Goal: Obtain resource: Download file/media

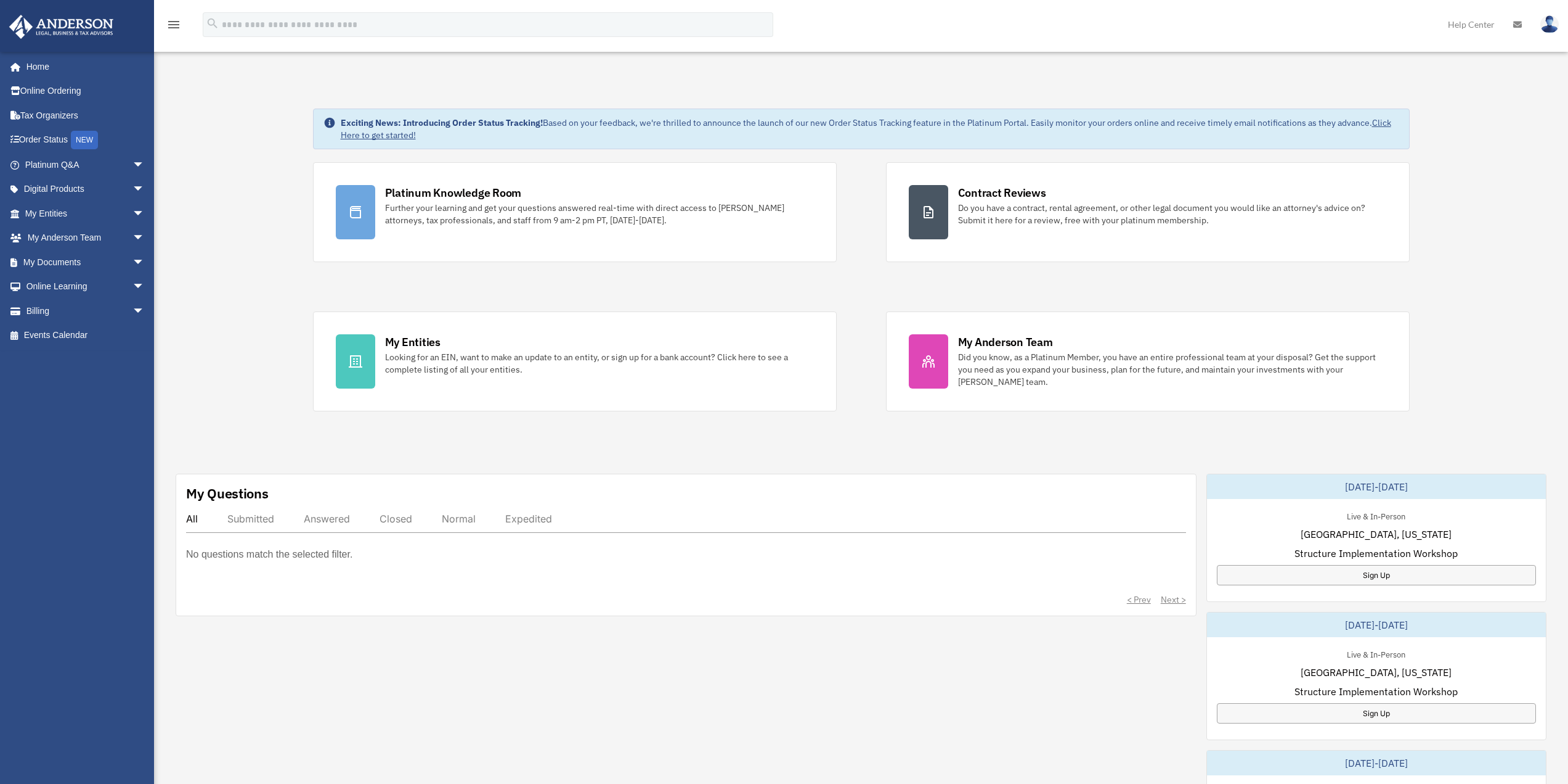
scroll to position [1095, 0]
click at [55, 140] on link "Order Status NEW" at bounding box center [86, 140] width 155 height 25
click at [132, 263] on span "arrow_drop_down" at bounding box center [144, 262] width 24 height 25
click at [66, 265] on link "My Documents arrow_drop_up" at bounding box center [86, 261] width 155 height 24
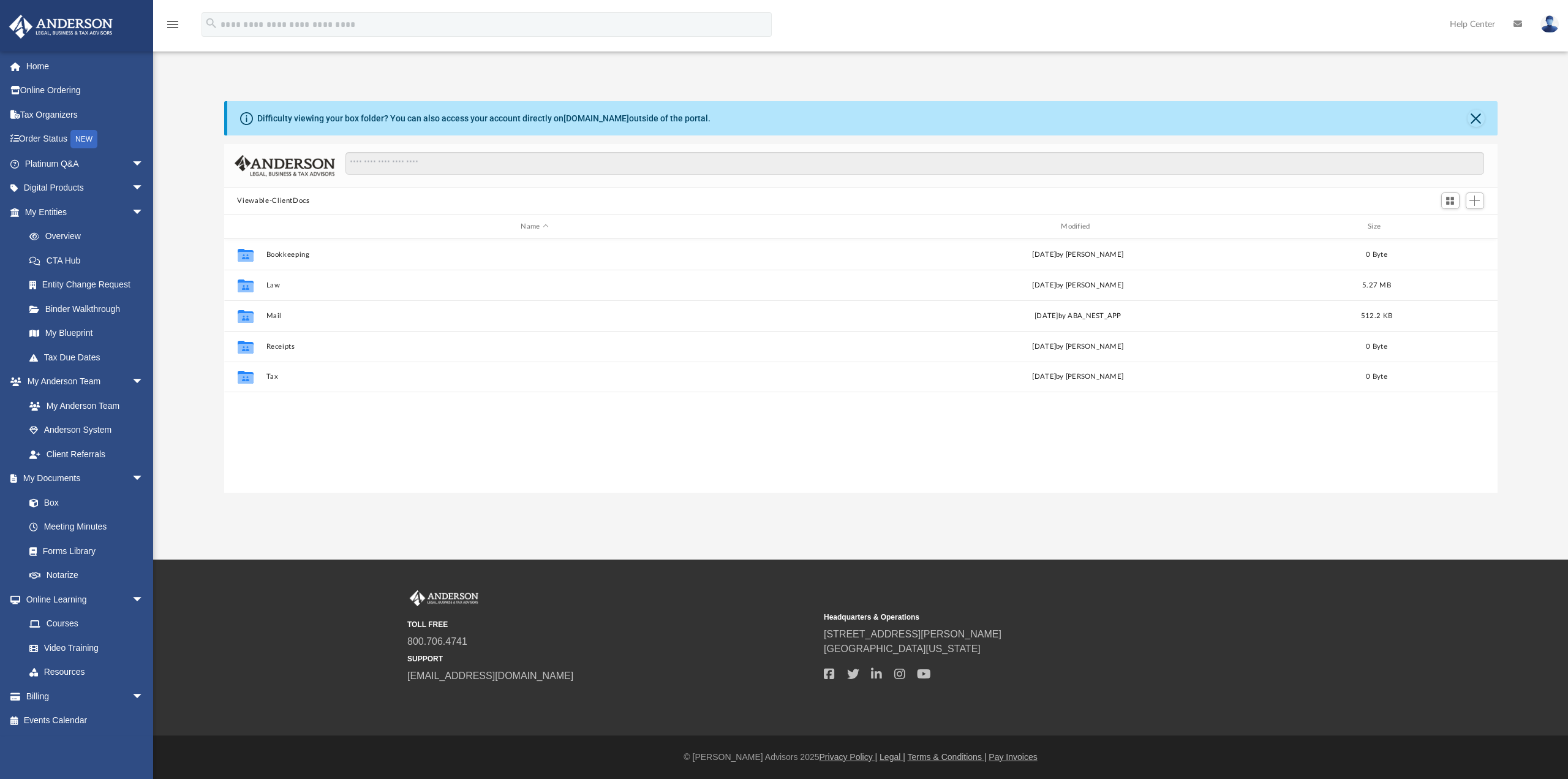
scroll to position [269, 1264]
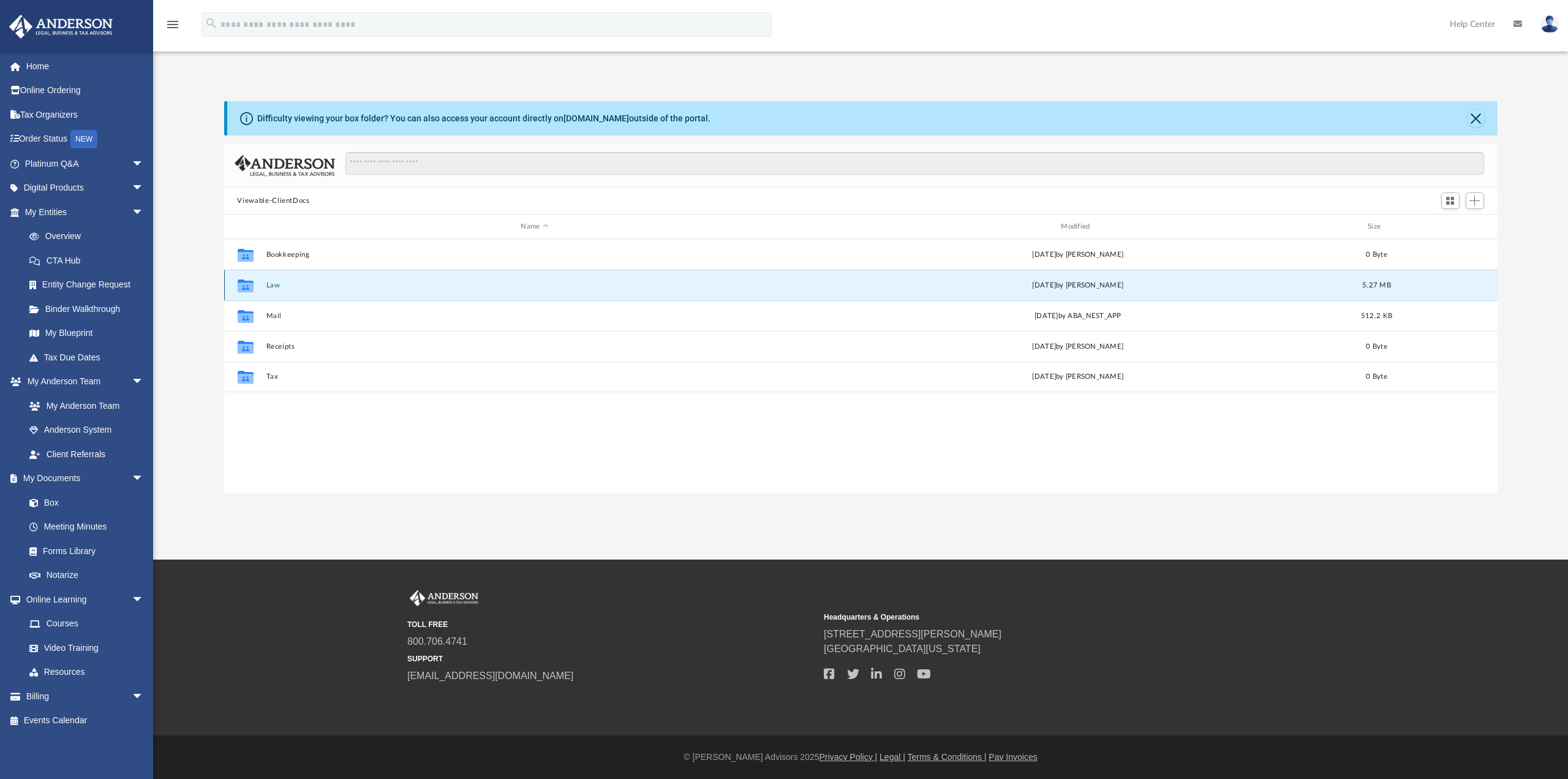
click at [271, 285] on button "Law" at bounding box center [534, 284] width 537 height 8
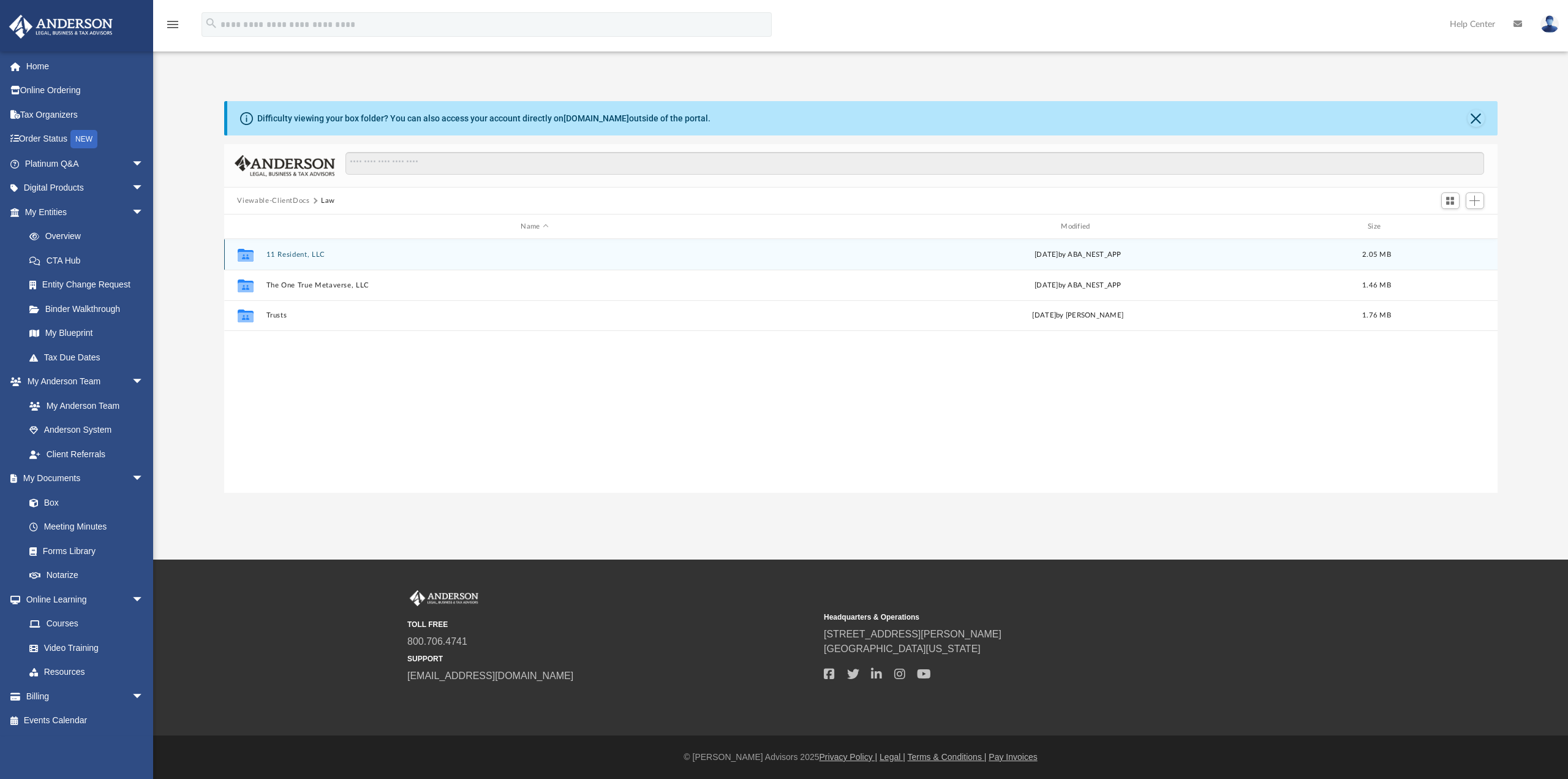
click at [281, 252] on button "11 Resident, LLC" at bounding box center [534, 254] width 537 height 8
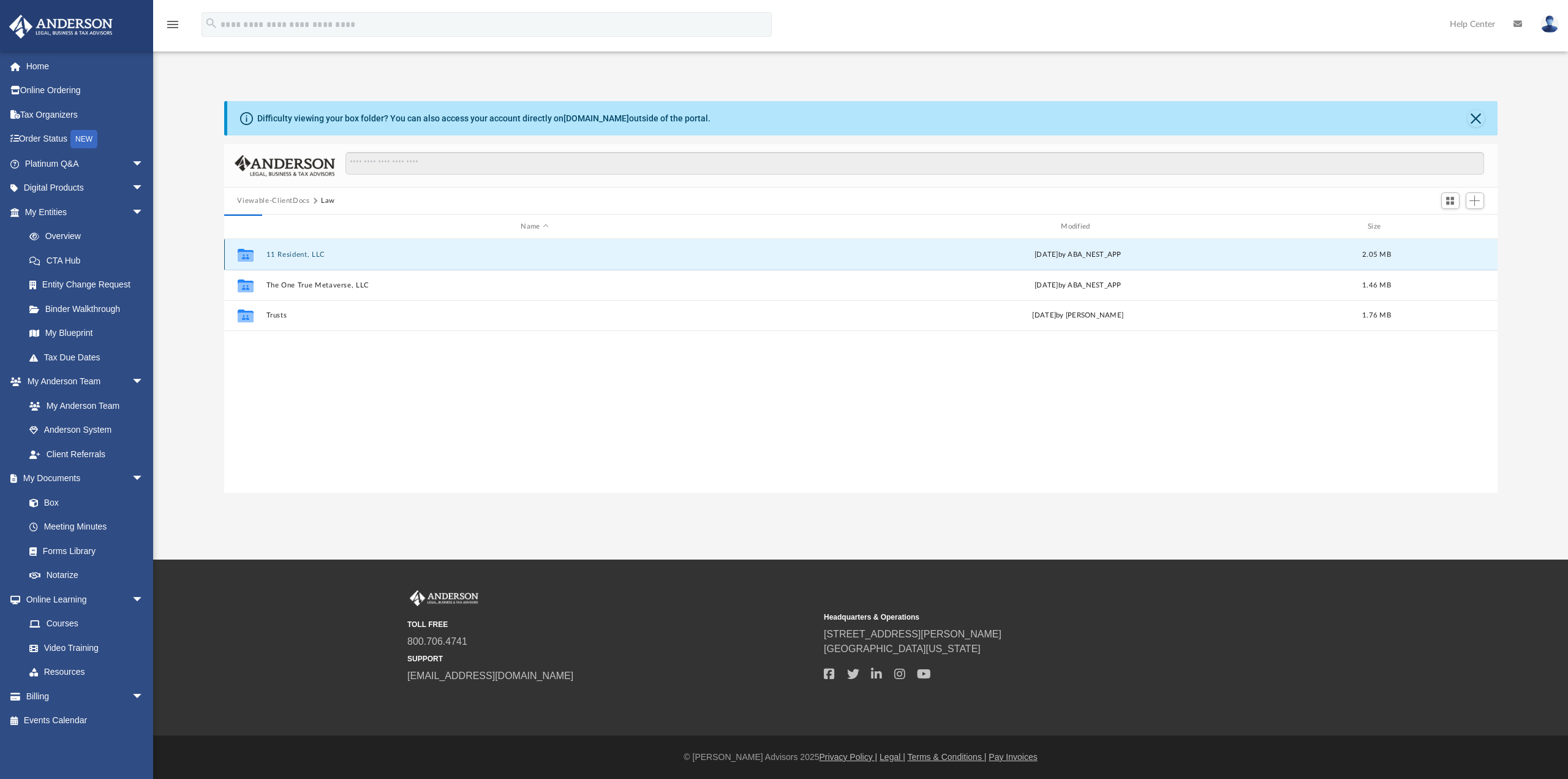
click at [281, 252] on button "11 Resident, LLC" at bounding box center [534, 254] width 537 height 8
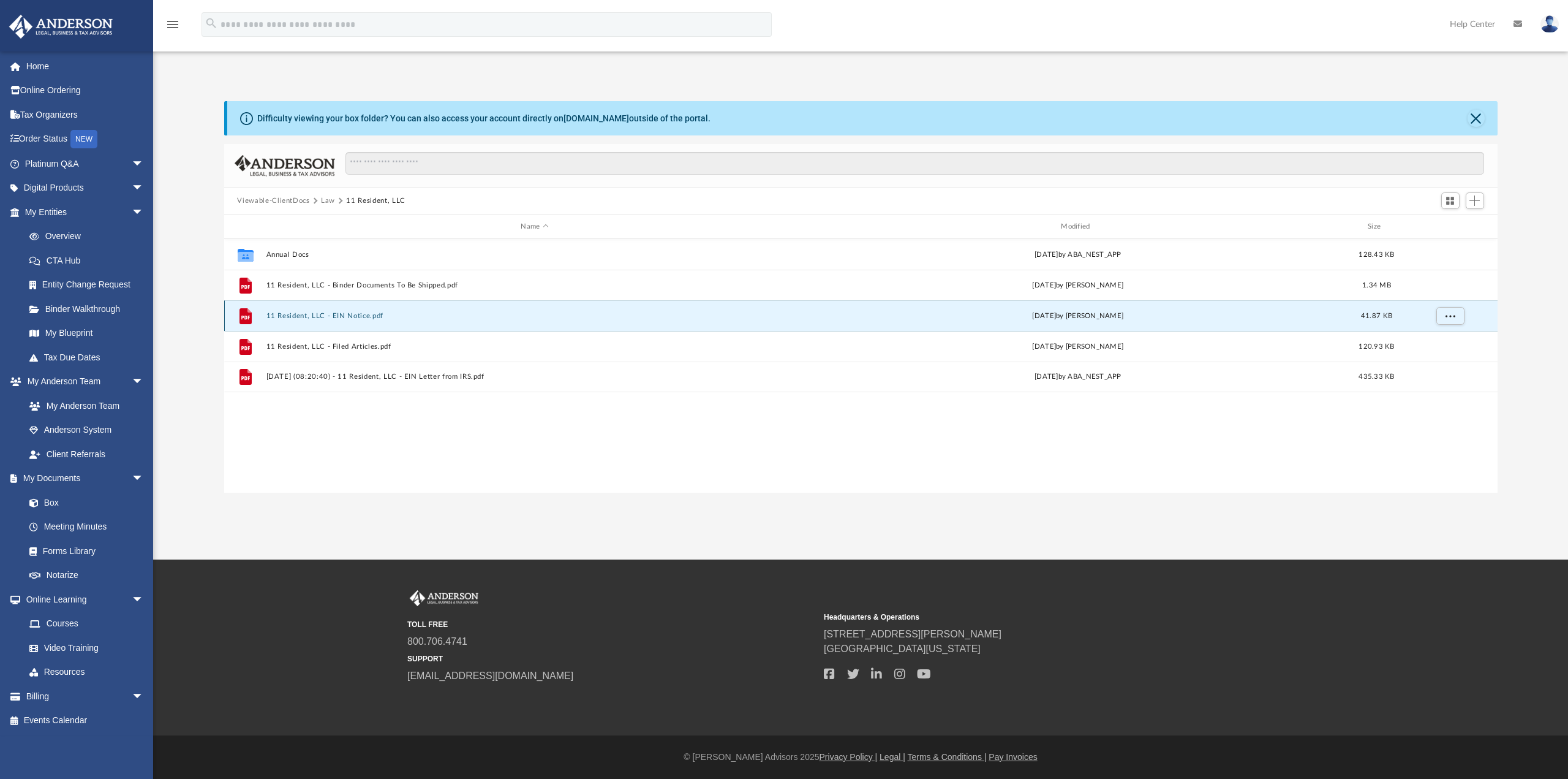
click at [310, 315] on button "11 Resident, LLC - EIN Notice.pdf" at bounding box center [534, 316] width 537 height 8
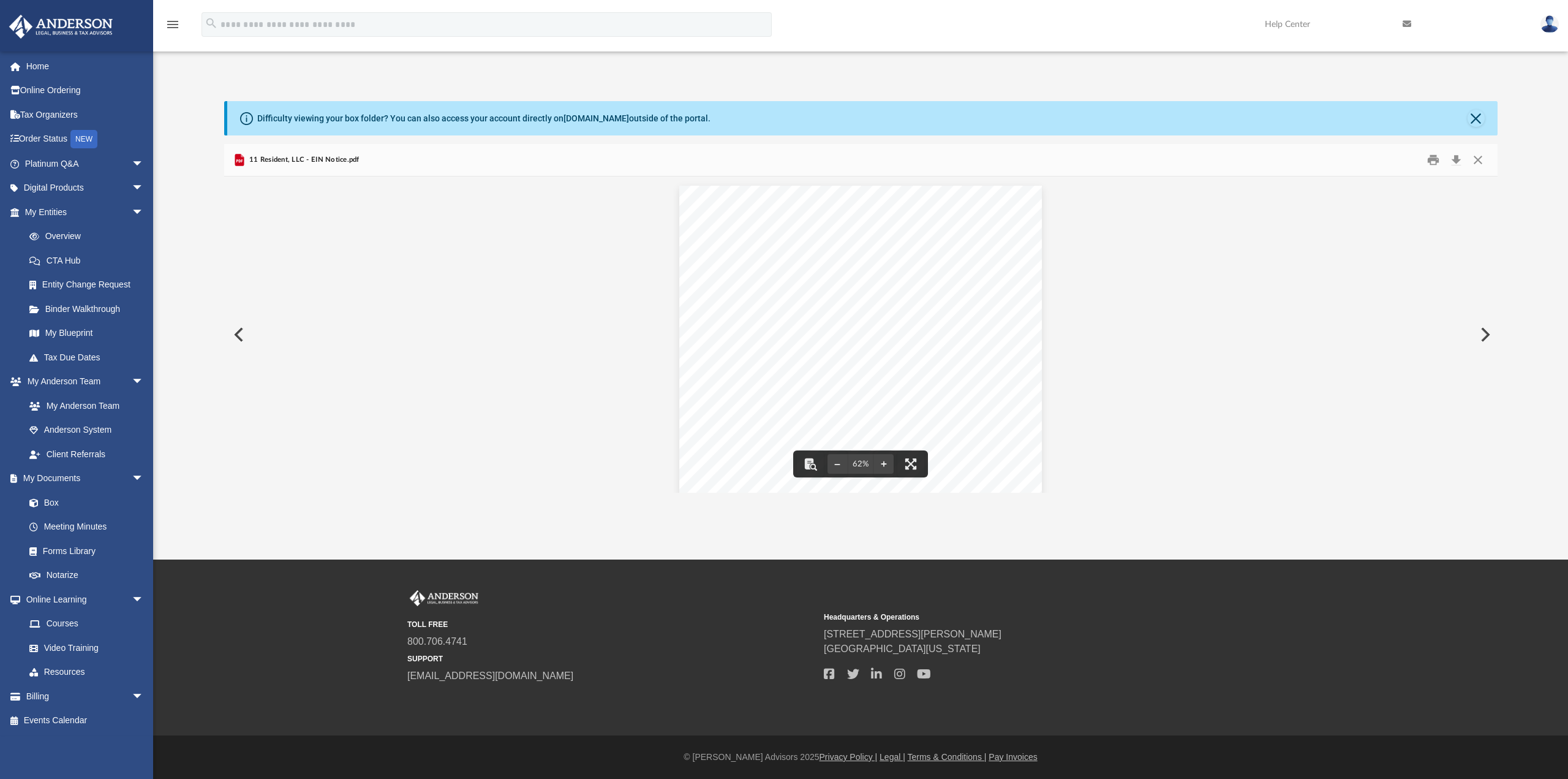
drag, startPoint x: 815, startPoint y: 302, endPoint x: 755, endPoint y: 301, distance: 60.0
click at [755, 301] on div "Page 1" at bounding box center [861, 343] width 363 height 313
drag, startPoint x: 915, startPoint y: 363, endPoint x: 815, endPoint y: 400, distance: 106.6
click at [815, 400] on div "Page 1" at bounding box center [861, 343] width 363 height 313
drag, startPoint x: 281, startPoint y: 158, endPoint x: 1454, endPoint y: 160, distance: 1173.0
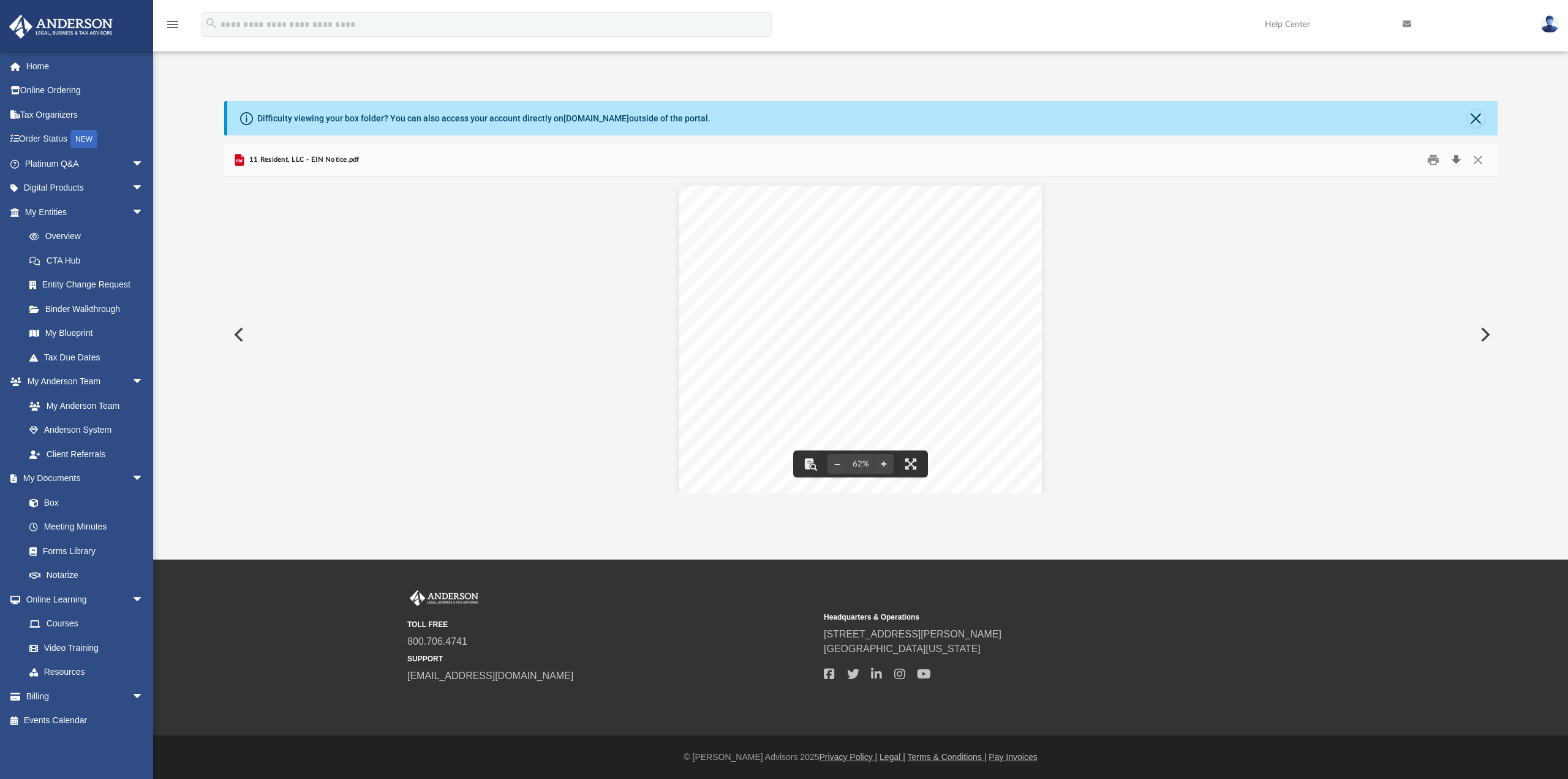
click at [1454, 160] on button "Download" at bounding box center [1456, 160] width 22 height 19
click at [1476, 157] on button "Close" at bounding box center [1478, 160] width 22 height 19
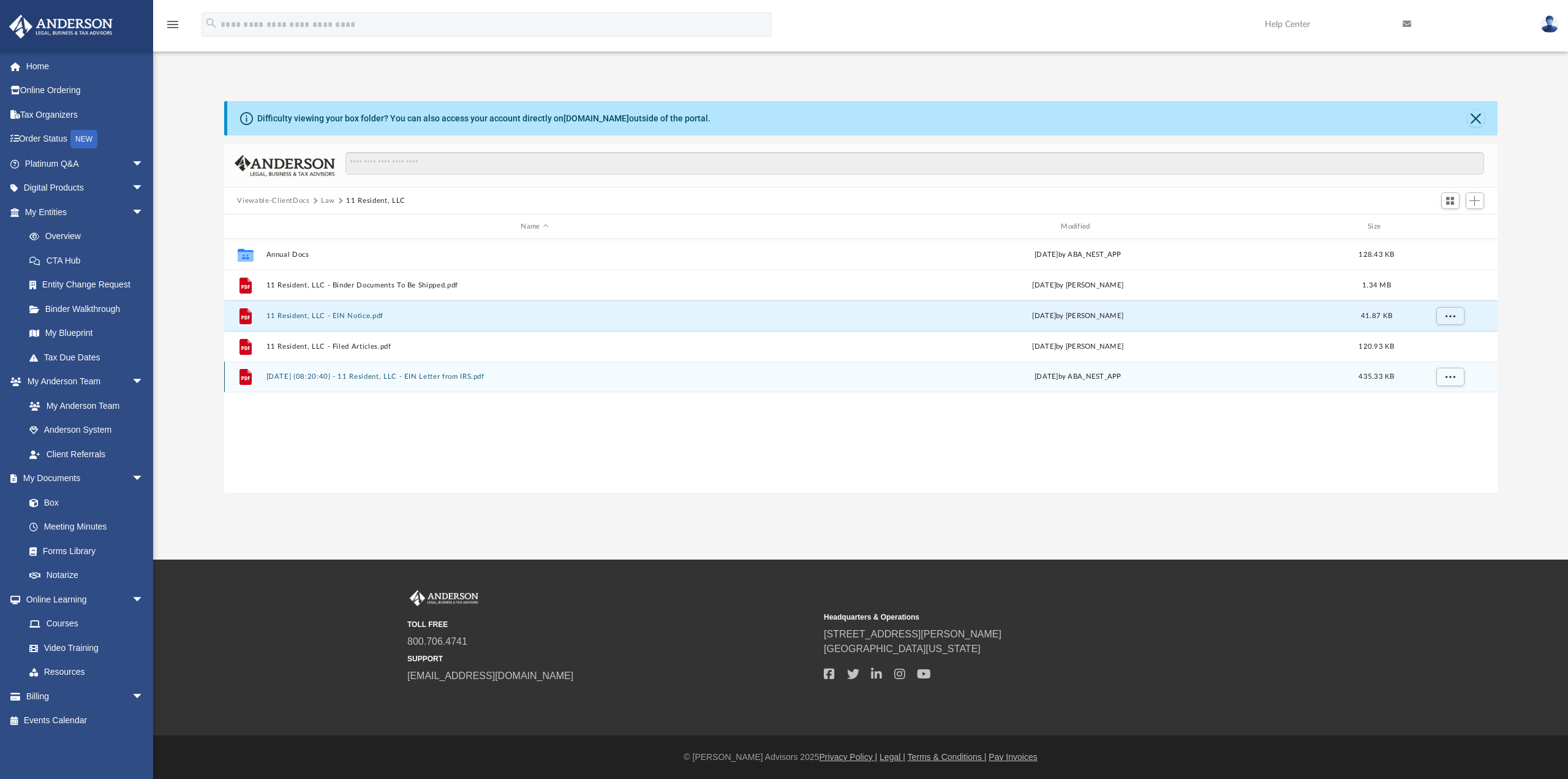
click at [367, 372] on div "File 2025.07.18 (08:20:40) - 11 Resident, LLC - EIN Letter from IRS.pdf Fri Jul…" at bounding box center [861, 377] width 1273 height 30
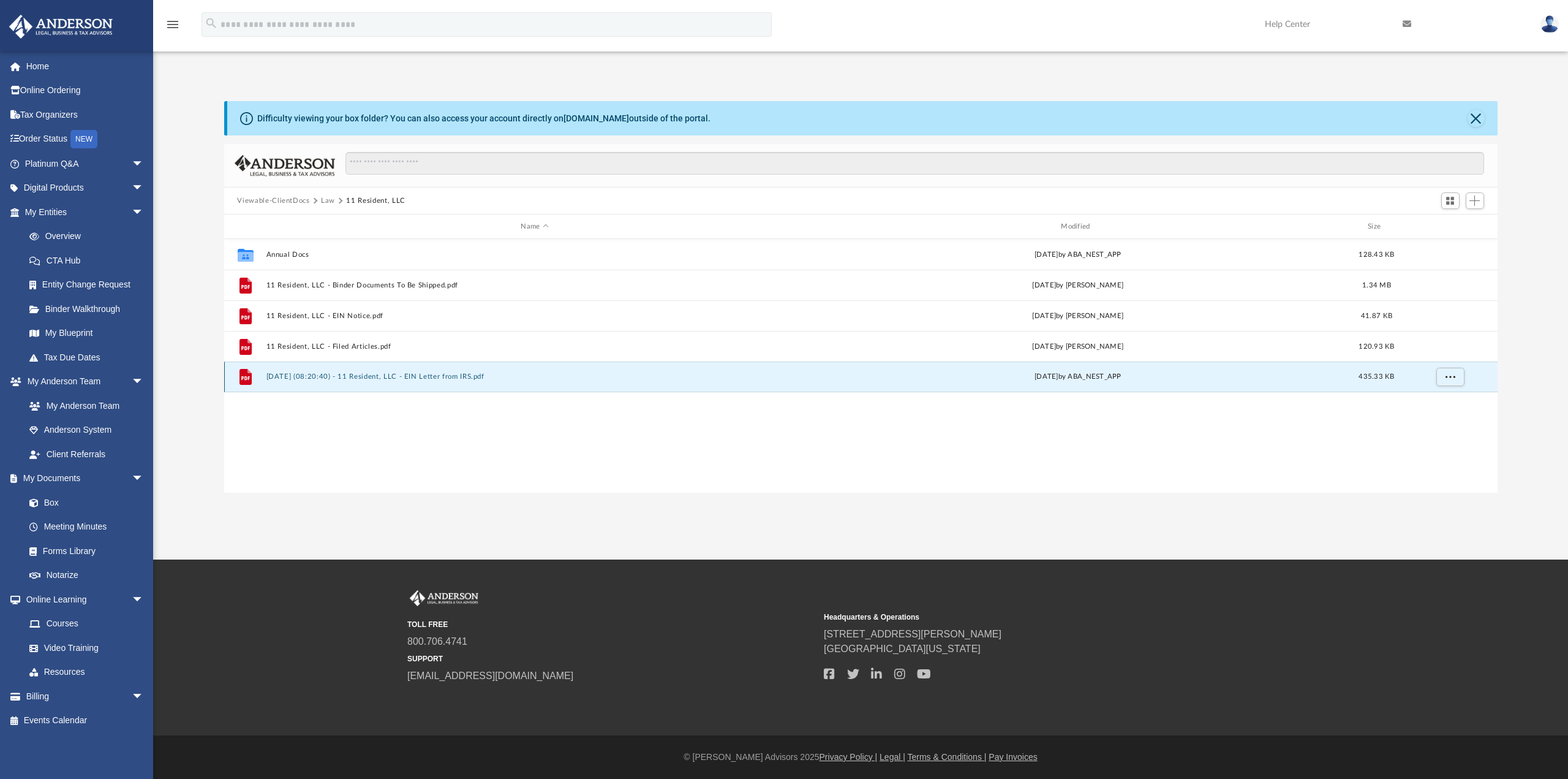
click at [373, 377] on button "2025.07.18 (08:20:40) - 11 Resident, LLC - EIN Letter from IRS.pdf" at bounding box center [534, 376] width 537 height 8
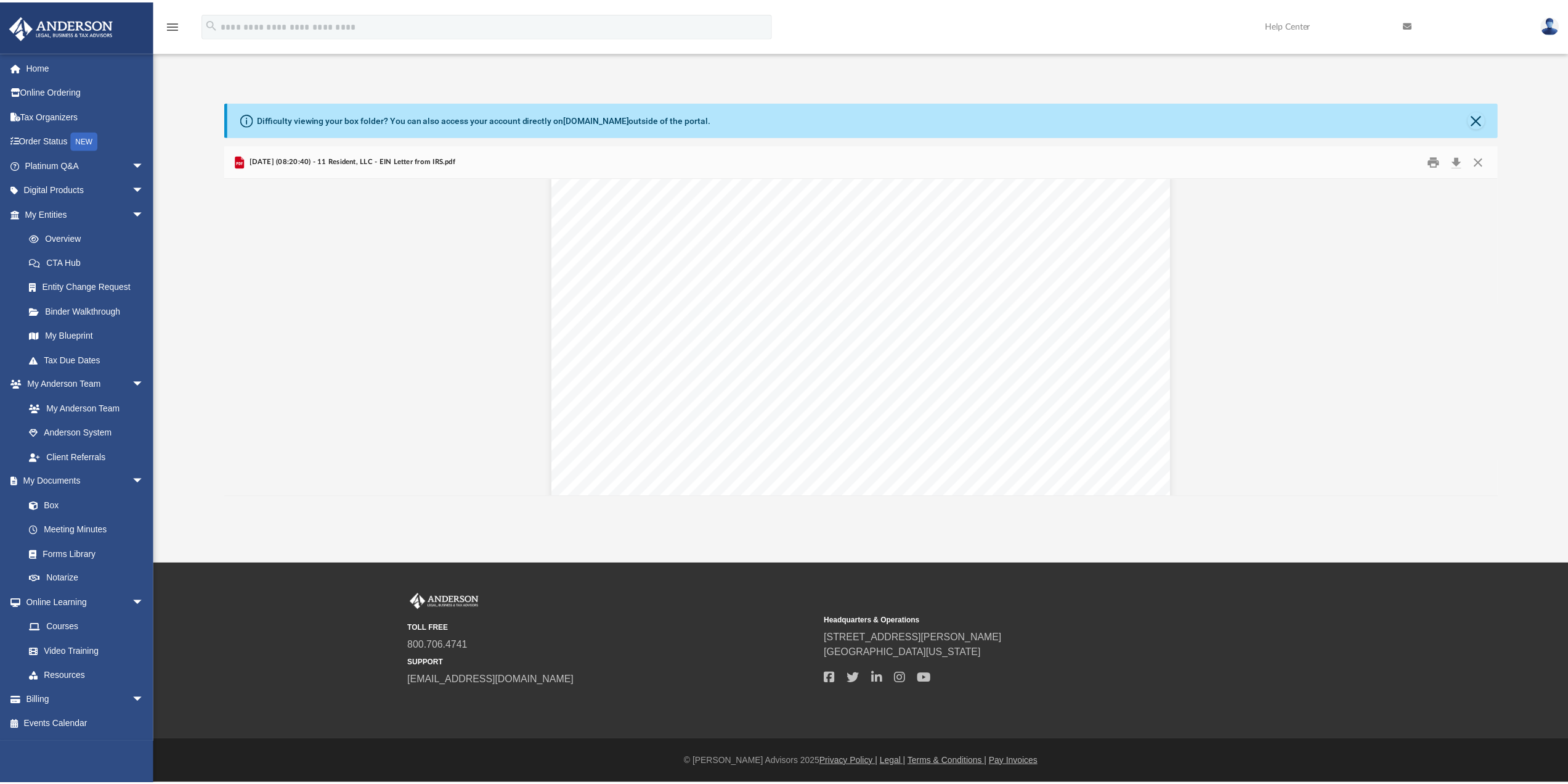
scroll to position [0, 0]
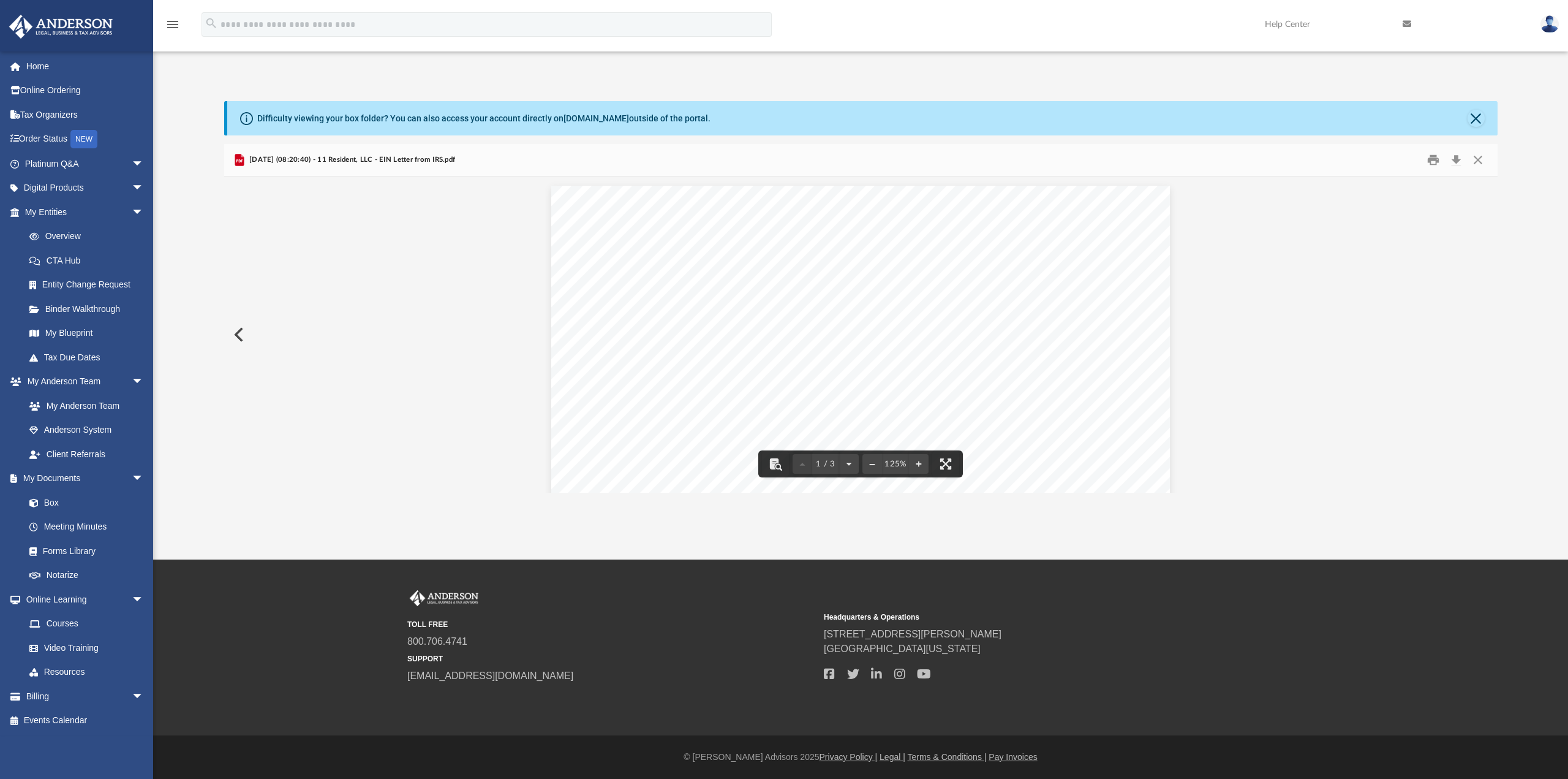
drag, startPoint x: 653, startPoint y: 362, endPoint x: 757, endPoint y: 365, distance: 104.0
click at [757, 365] on div "Page 1" at bounding box center [860, 588] width 620 height 805
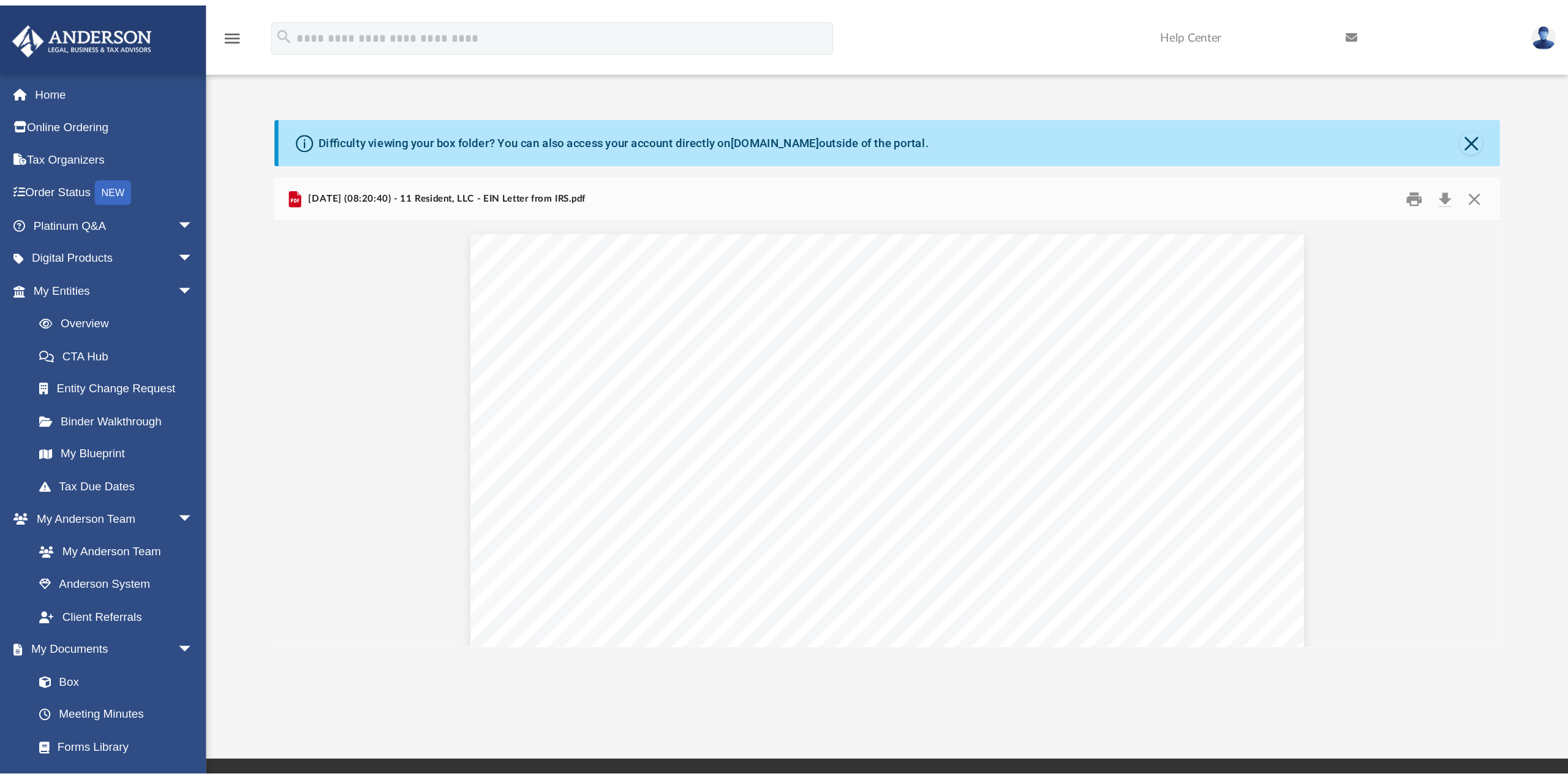
scroll to position [269, 1255]
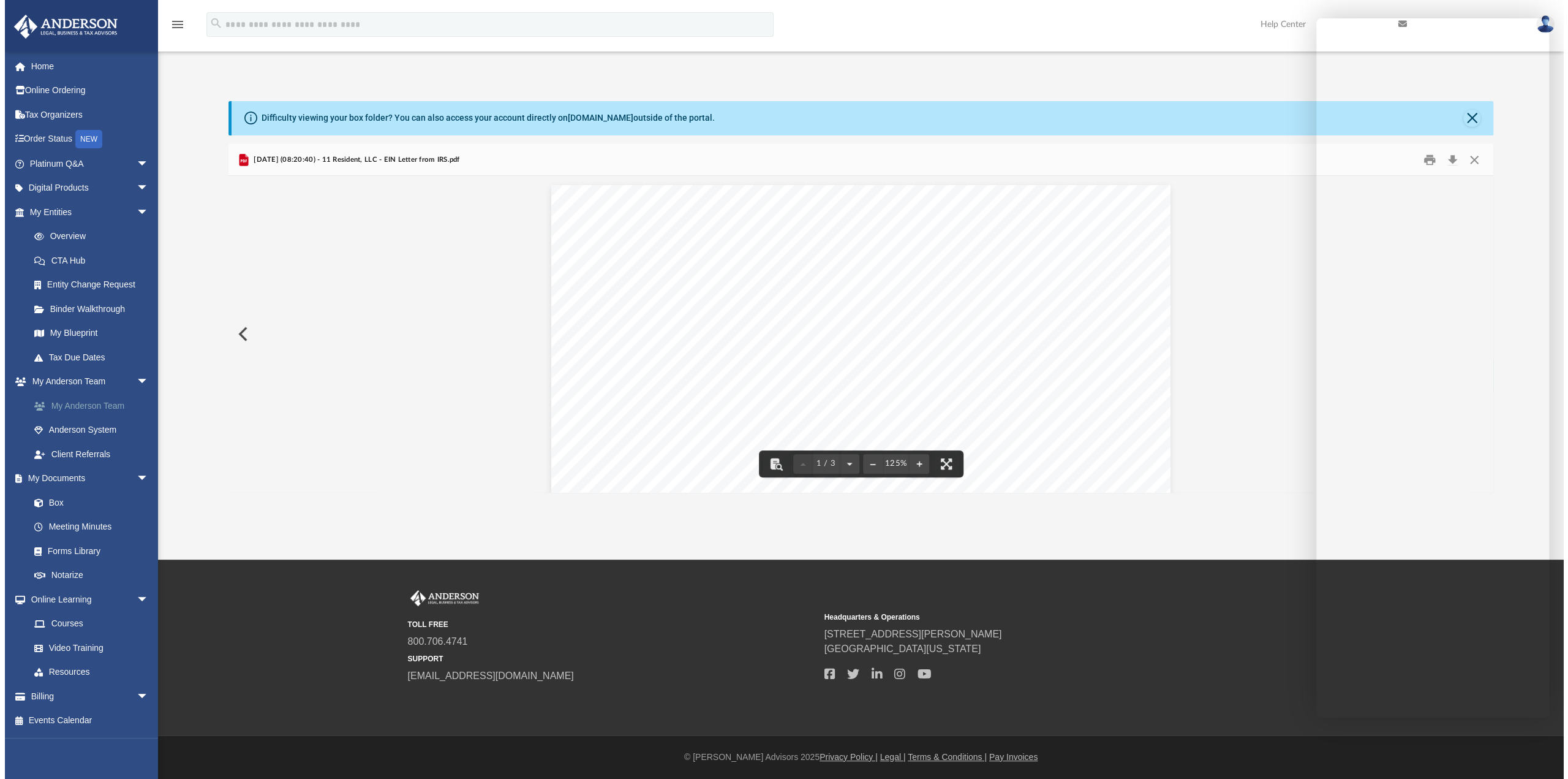
scroll to position [269, 1263]
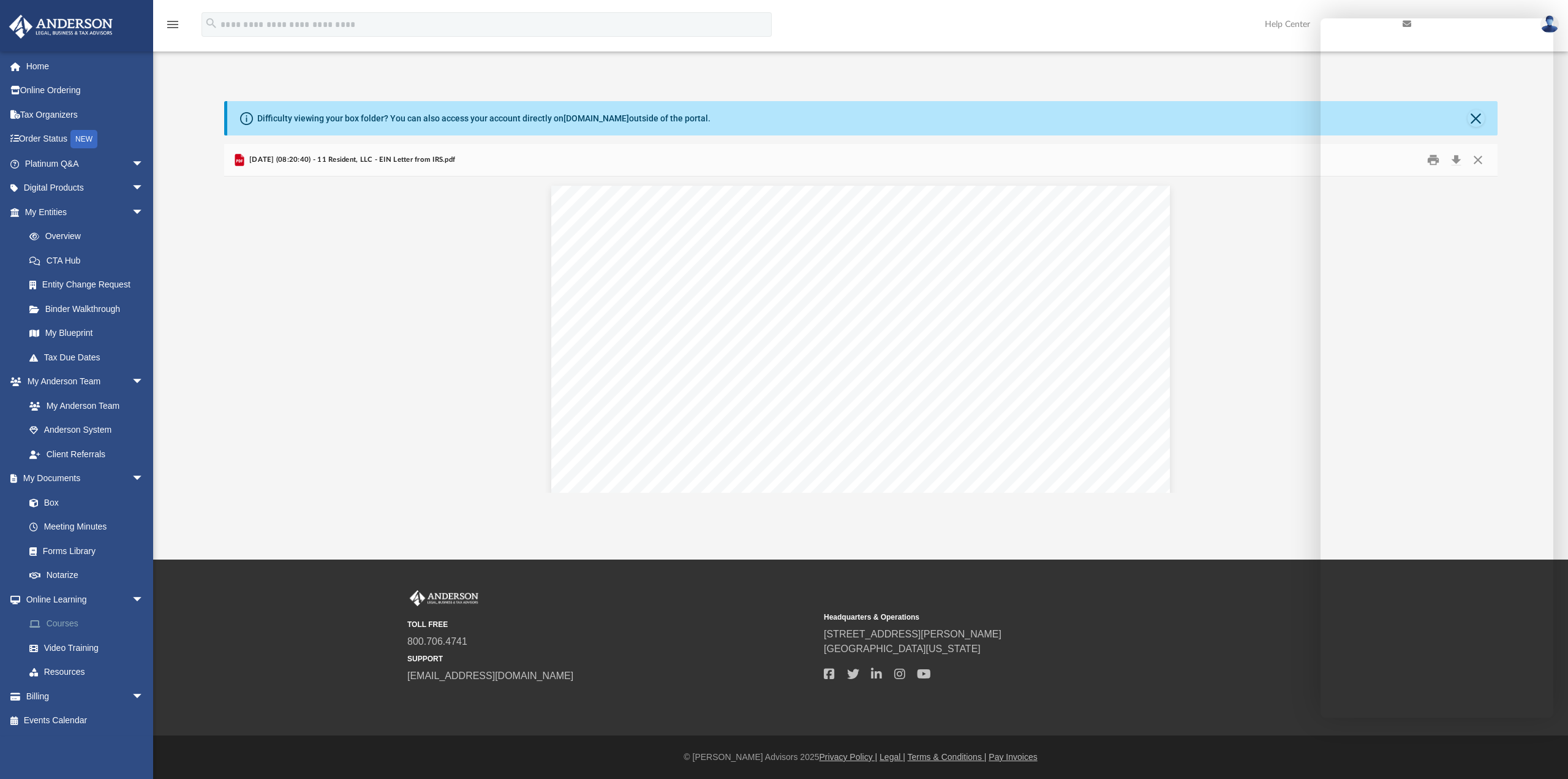
click at [89, 623] on link "Courses" at bounding box center [89, 623] width 145 height 24
click at [65, 621] on link "Courses" at bounding box center [89, 623] width 145 height 24
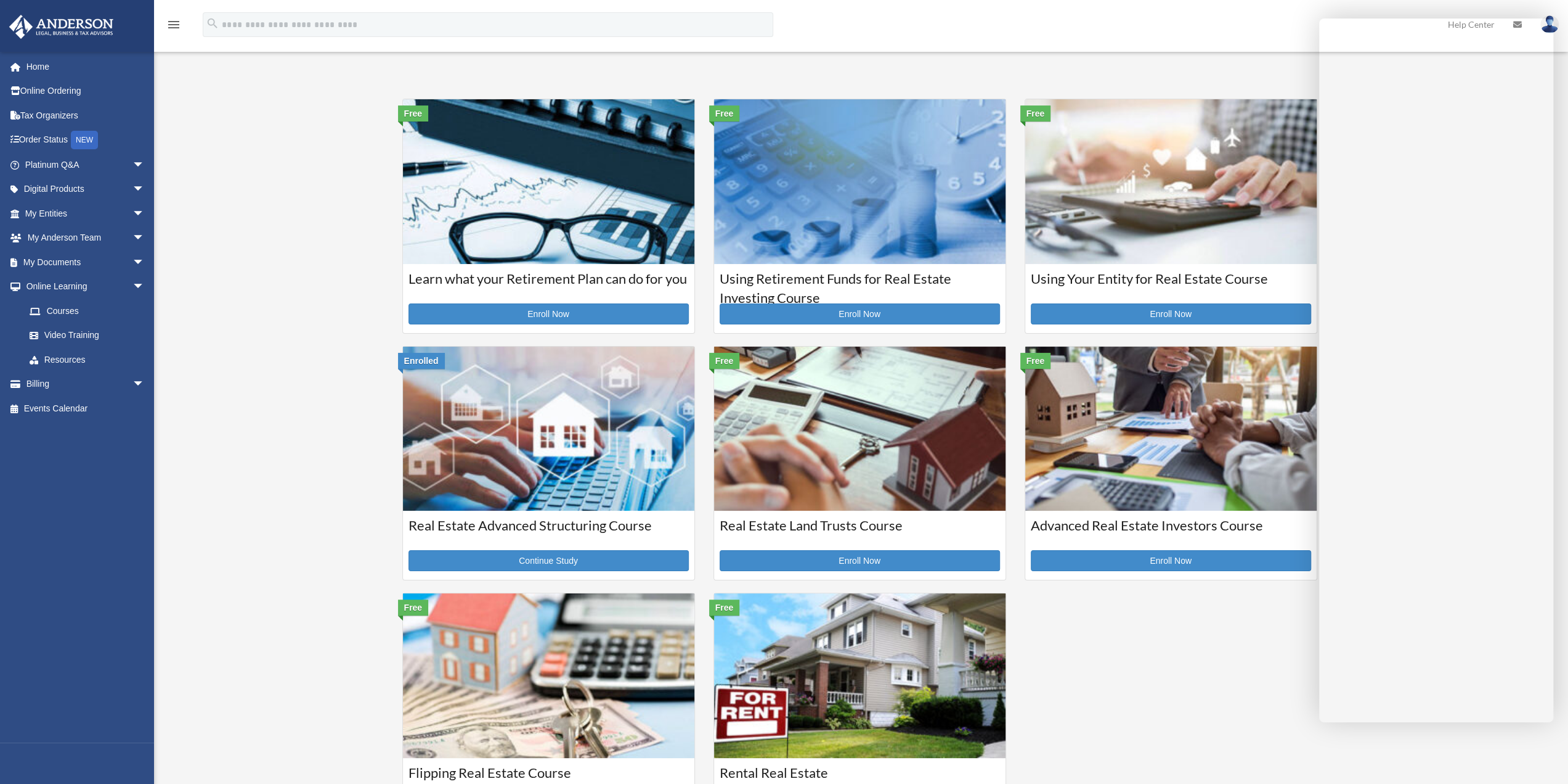
scroll to position [1094, 0]
